Goal: Task Accomplishment & Management: Manage account settings

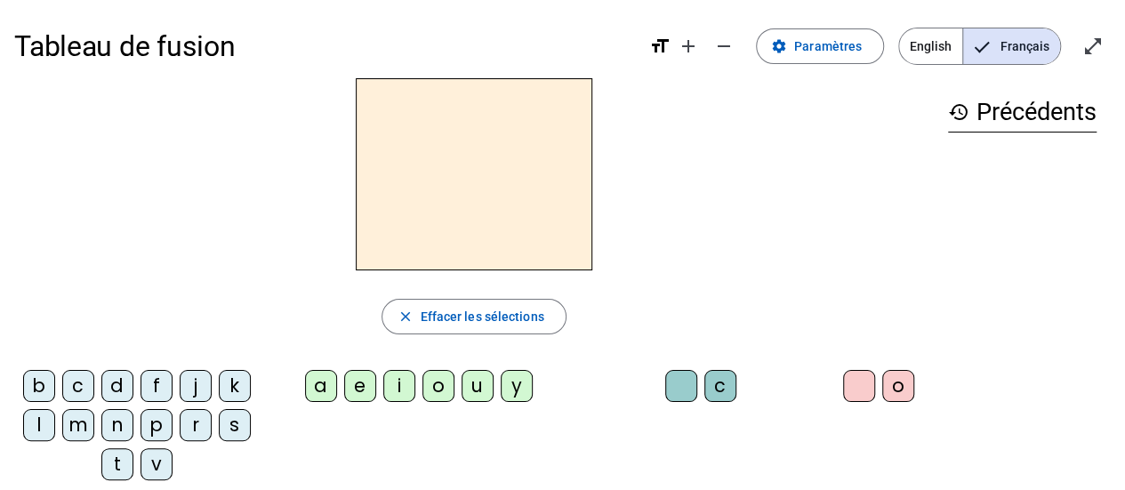
click at [123, 384] on div "d" at bounding box center [117, 386] width 32 height 32
click at [224, 426] on div "s" at bounding box center [235, 425] width 32 height 32
click at [153, 460] on div "v" at bounding box center [156, 464] width 32 height 32
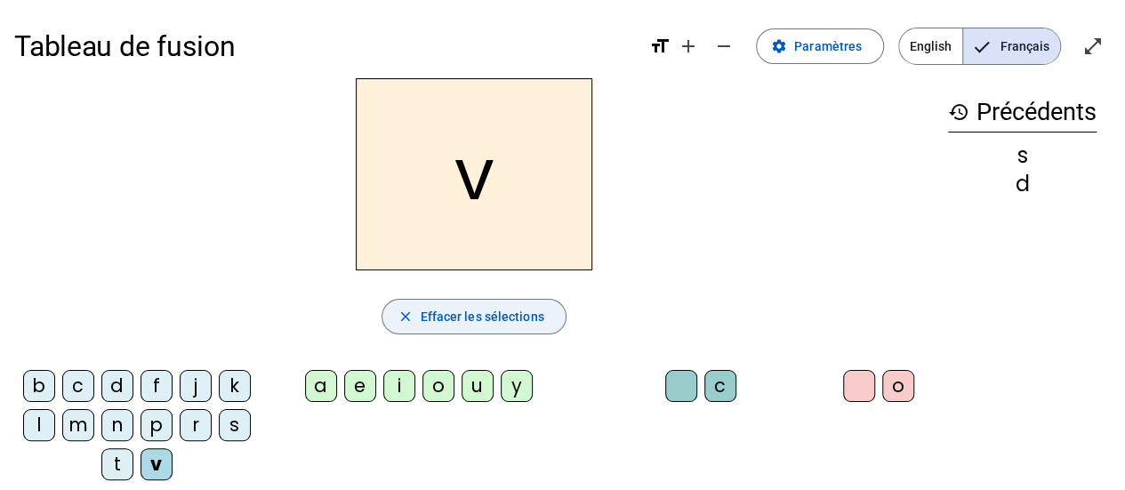
click at [453, 316] on span "Effacer les sélections" at bounding box center [482, 316] width 124 height 21
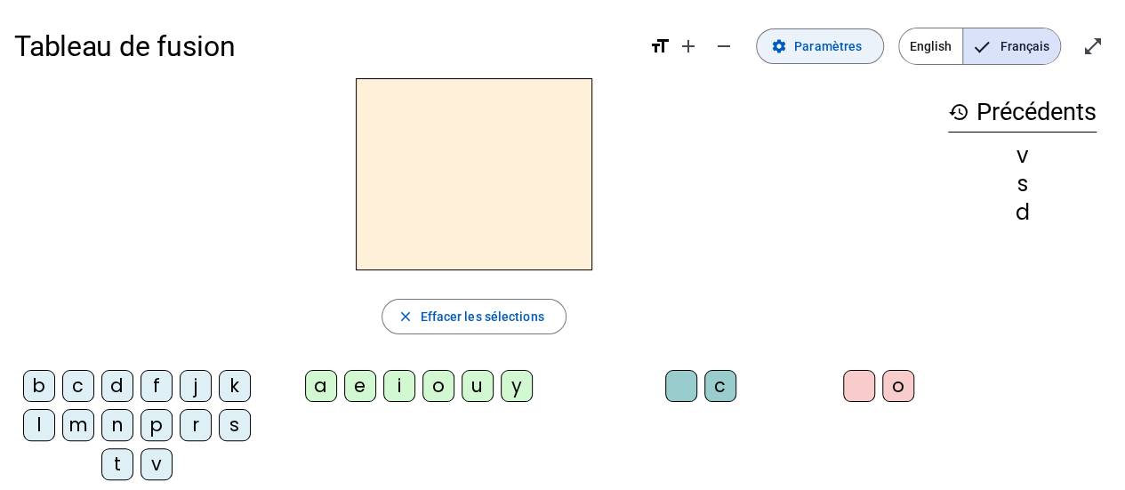
click at [840, 56] on span "Paramètres" at bounding box center [828, 46] width 68 height 21
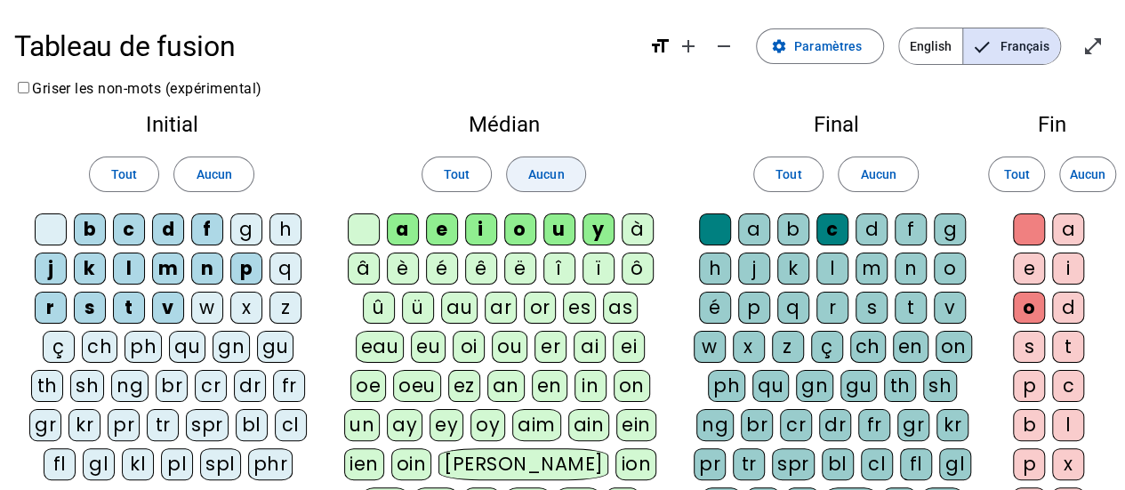
drag, startPoint x: 212, startPoint y: 177, endPoint x: 571, endPoint y: 175, distance: 359.2
click at [221, 176] on span "Aucun" at bounding box center [214, 174] width 36 height 21
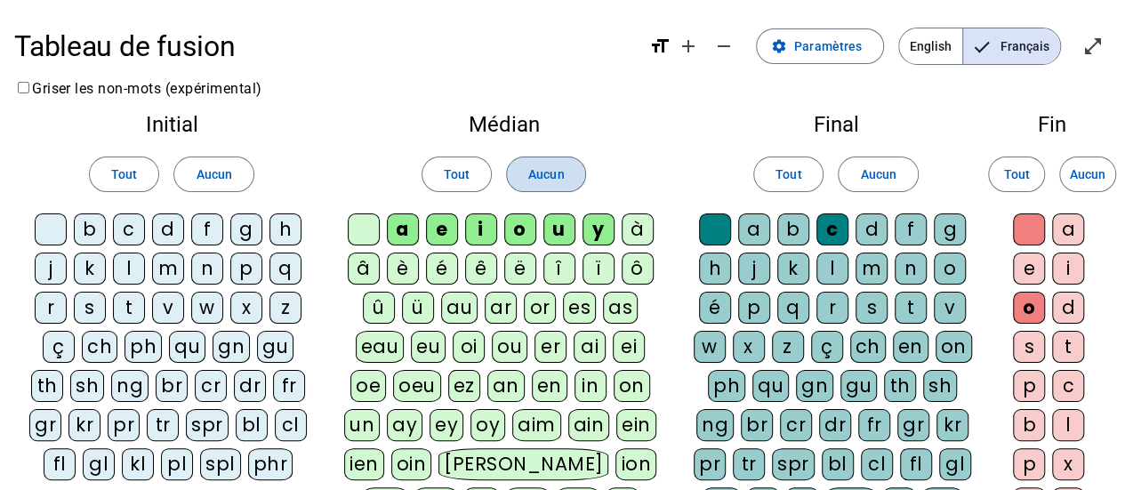
click at [560, 175] on span "Aucun" at bounding box center [546, 174] width 36 height 21
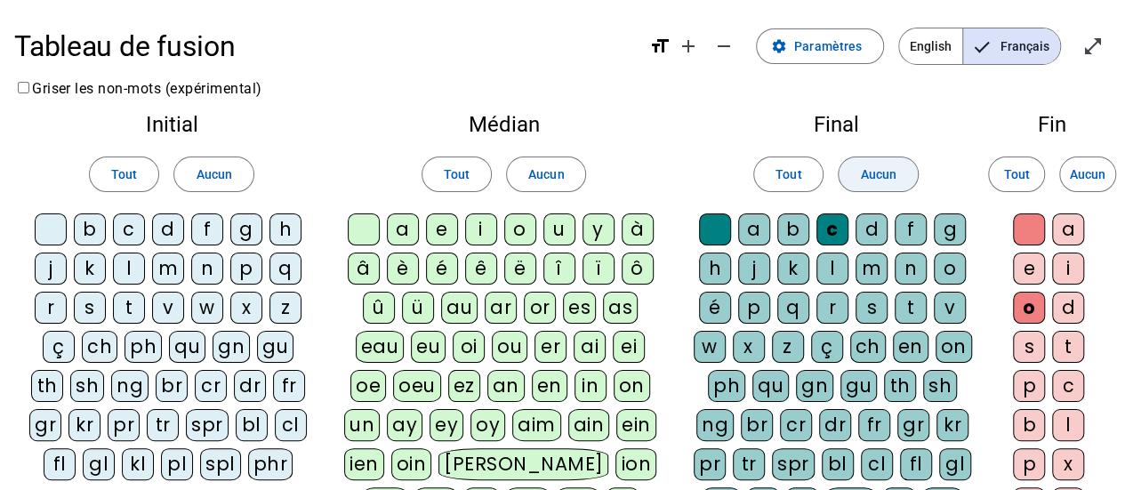
click at [890, 180] on span "Aucun" at bounding box center [878, 174] width 36 height 21
click at [104, 230] on div "b" at bounding box center [90, 229] width 32 height 32
click at [197, 233] on div "f" at bounding box center [207, 229] width 32 height 32
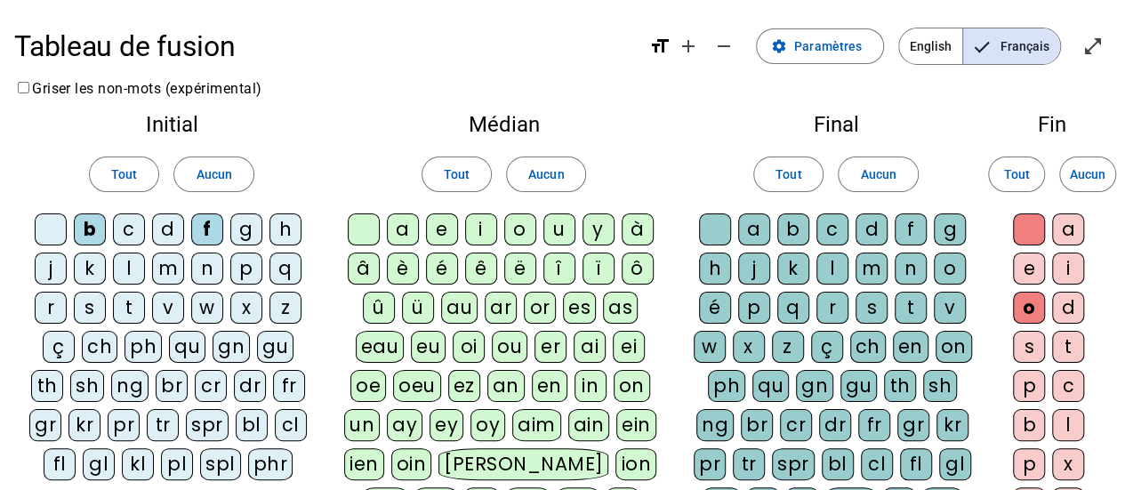
click at [237, 230] on div "g" at bounding box center [246, 229] width 32 height 32
click at [174, 278] on div "m" at bounding box center [168, 268] width 32 height 32
click at [85, 310] on div "s" at bounding box center [90, 308] width 32 height 32
click at [128, 310] on div "t" at bounding box center [129, 308] width 32 height 32
click at [167, 304] on div "v" at bounding box center [168, 308] width 32 height 32
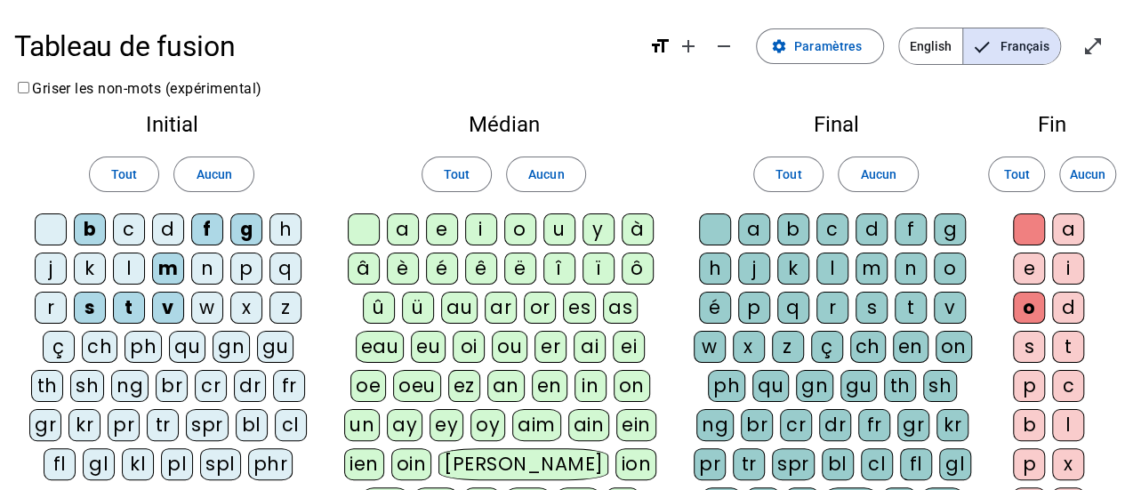
click at [402, 236] on div "a" at bounding box center [403, 229] width 32 height 32
click at [448, 232] on div "e" at bounding box center [442, 229] width 32 height 32
click at [480, 229] on div "i" at bounding box center [481, 229] width 32 height 32
click at [364, 232] on div at bounding box center [364, 229] width 32 height 32
click at [727, 228] on div at bounding box center [715, 229] width 32 height 32
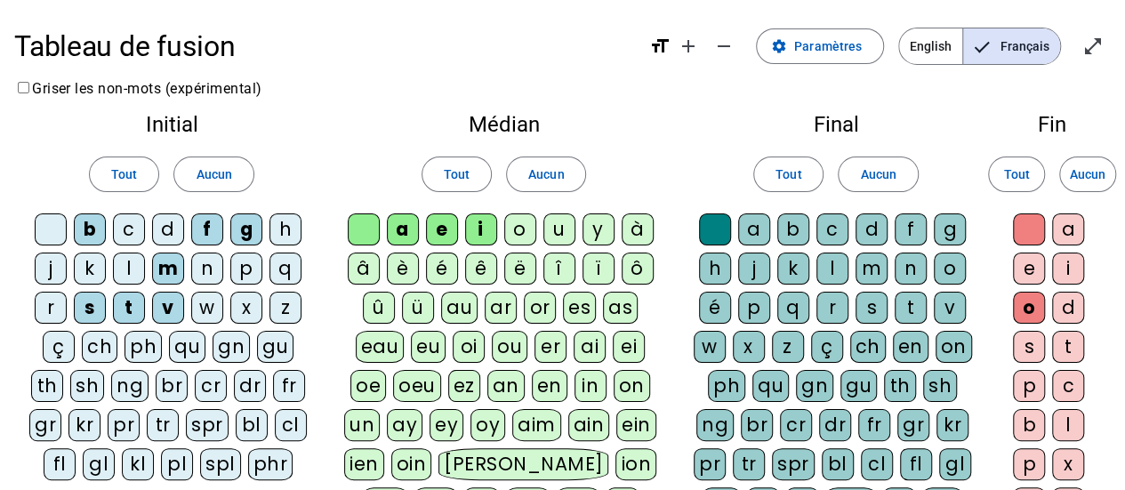
click at [823, 229] on div "c" at bounding box center [832, 229] width 32 height 32
click at [825, 268] on div "l" at bounding box center [832, 268] width 32 height 32
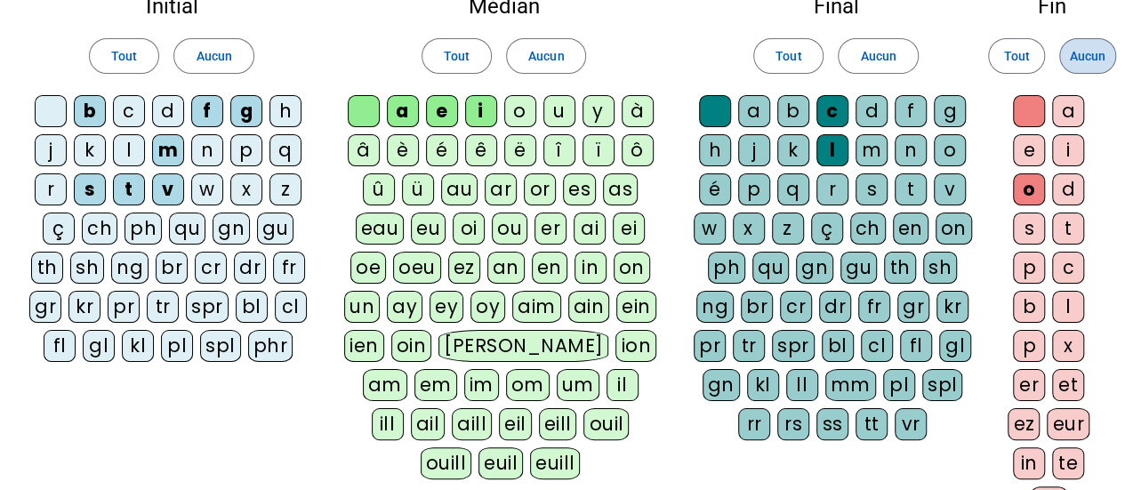
click at [1093, 60] on span "Aucun" at bounding box center [1087, 55] width 36 height 21
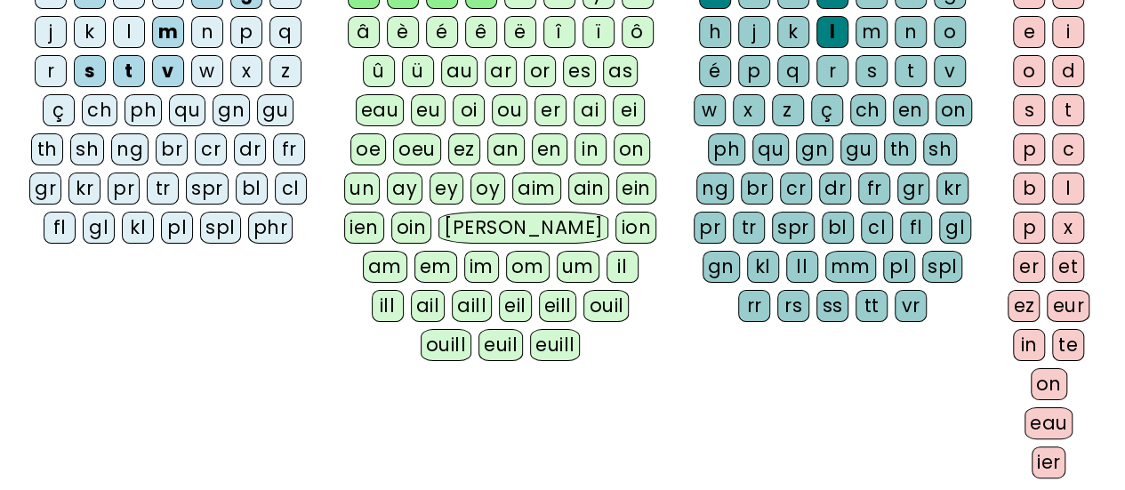
scroll to position [460, 0]
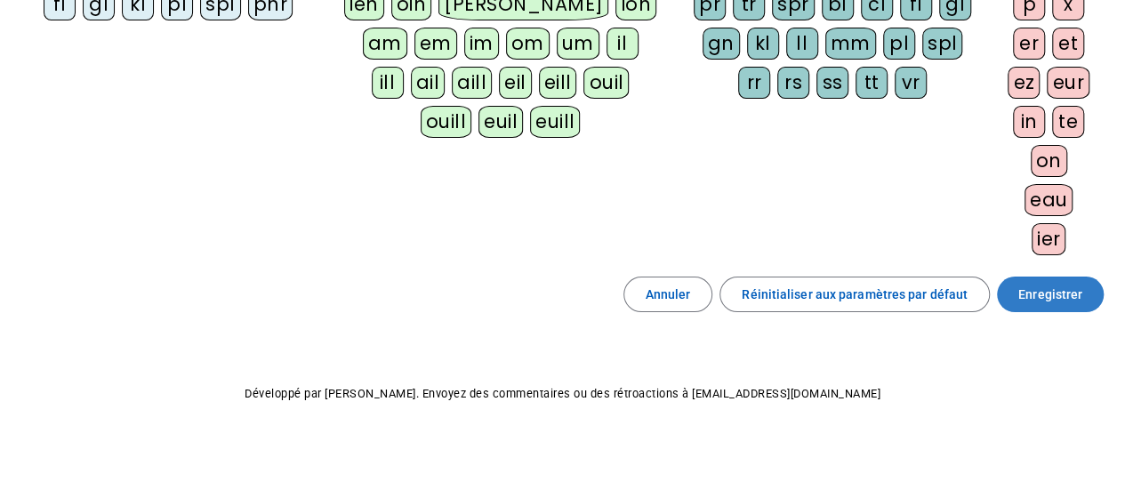
click at [1074, 291] on span "Enregistrer" at bounding box center [1050, 294] width 64 height 21
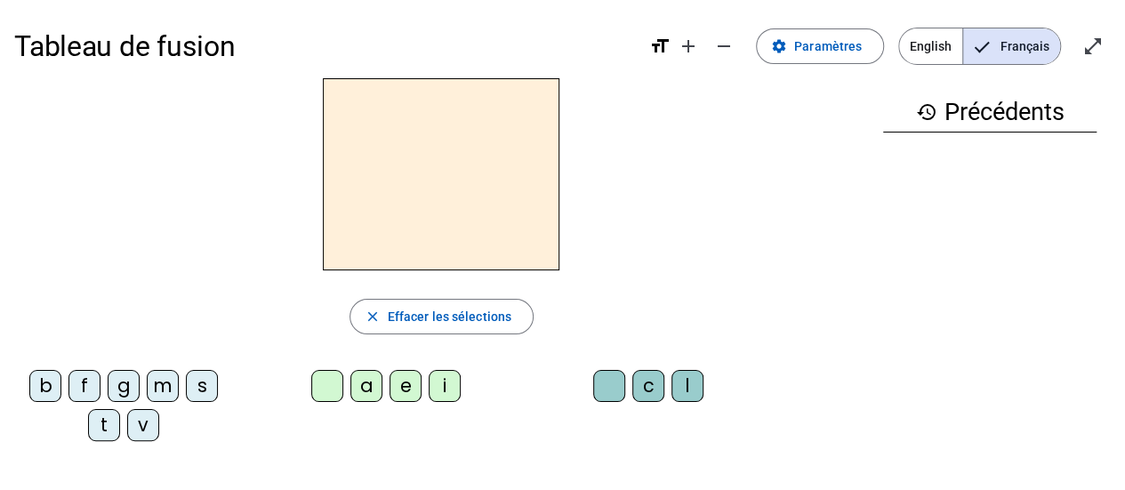
scroll to position [118, 0]
